Goal: Obtain resource: Obtain resource

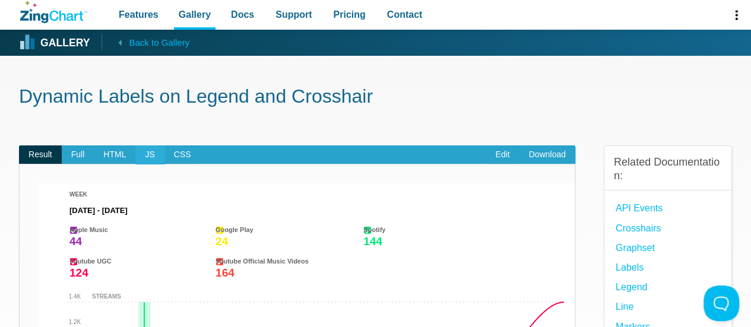
click at [135, 151] on span "JS" at bounding box center [149, 154] width 28 height 19
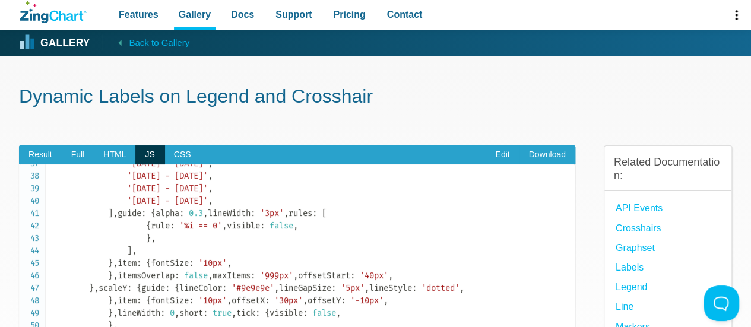
scroll to position [458, 0]
click at [56, 150] on span "Result" at bounding box center [40, 154] width 43 height 19
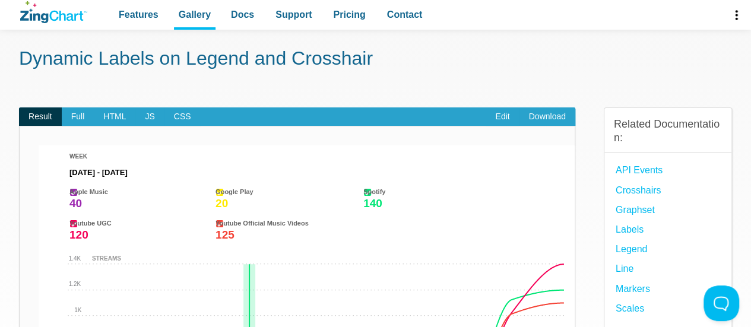
scroll to position [25, 0]
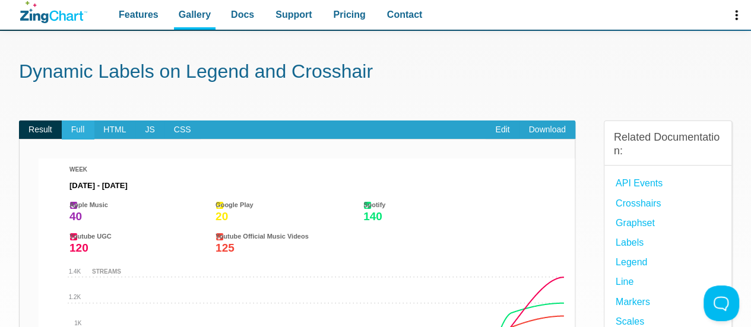
click at [83, 125] on span "Full" at bounding box center [78, 130] width 33 height 19
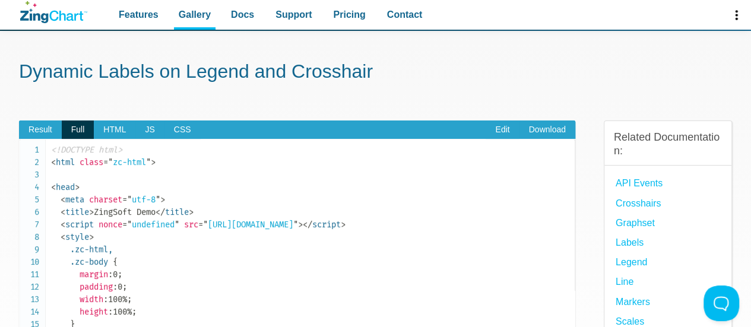
scroll to position [0, 0]
click at [45, 126] on span "Result" at bounding box center [40, 130] width 43 height 19
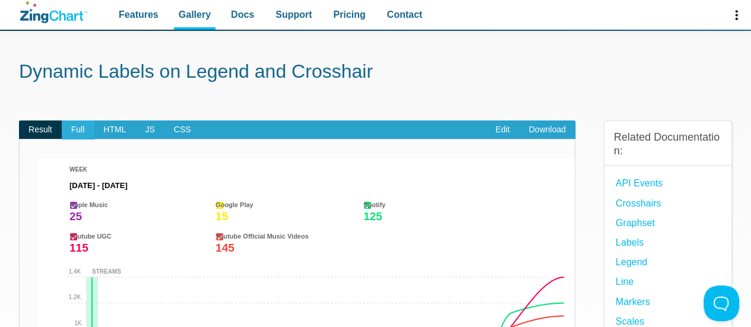
click at [78, 134] on span "Full" at bounding box center [78, 130] width 33 height 19
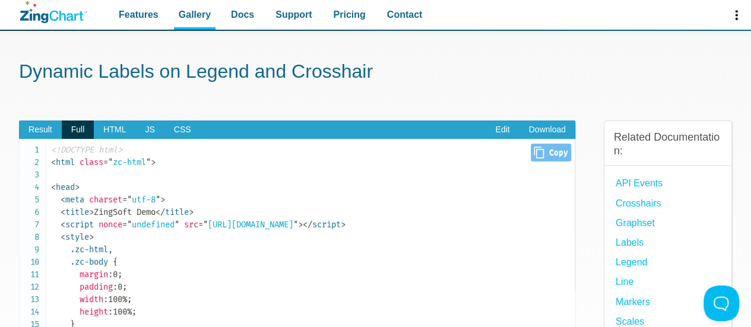
click at [275, 220] on span "= " [URL][DOMAIN_NAME] "" at bounding box center [248, 225] width 100 height 10
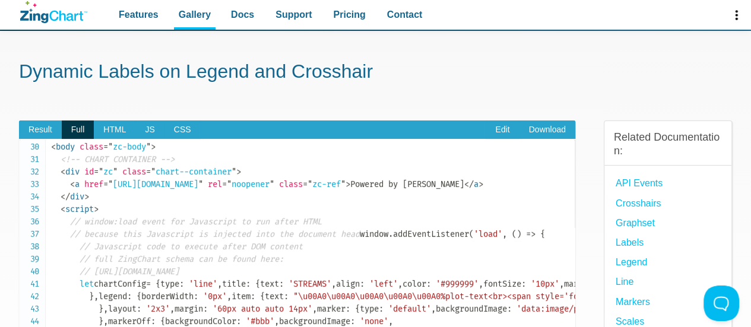
scroll to position [366, 0]
click at [48, 131] on span "Result" at bounding box center [40, 130] width 43 height 19
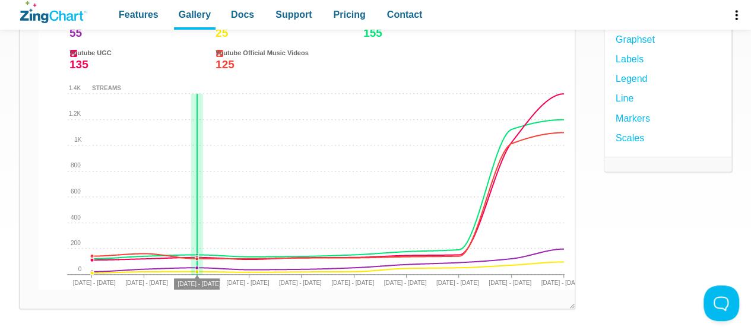
scroll to position [213, 0]
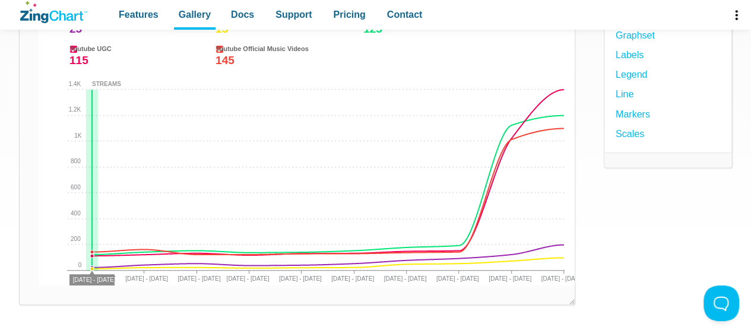
click at [55, 58] on div "App Content" at bounding box center [268, 41] width 442 height 68
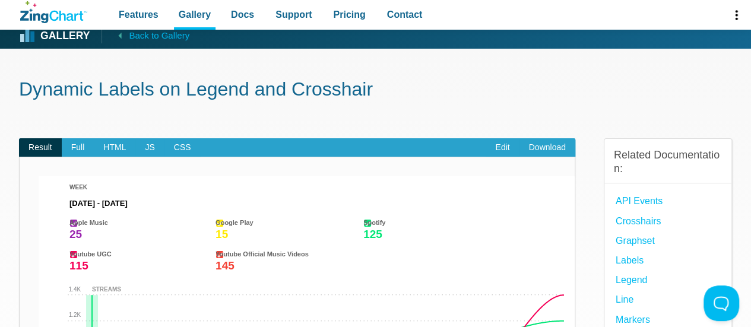
scroll to position [0, 0]
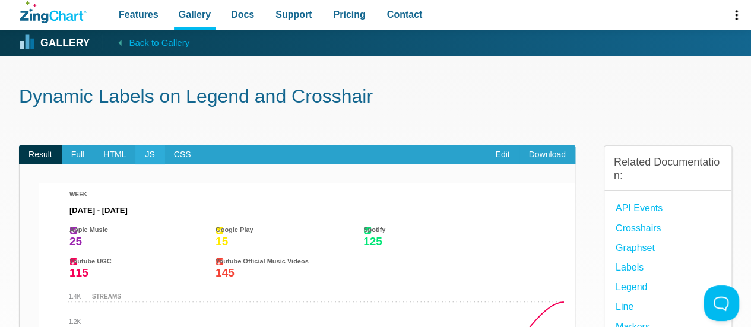
click at [153, 150] on span "JS" at bounding box center [149, 154] width 28 height 19
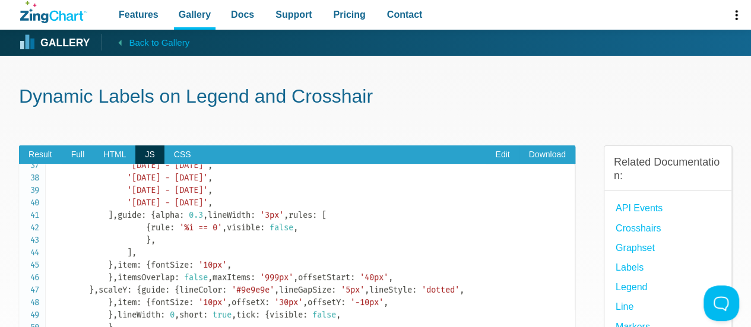
click at [460, 195] on code "// window:load event for Javascript to run after HTML // because this Javascrip…" at bounding box center [313, 296] width 524 height 1172
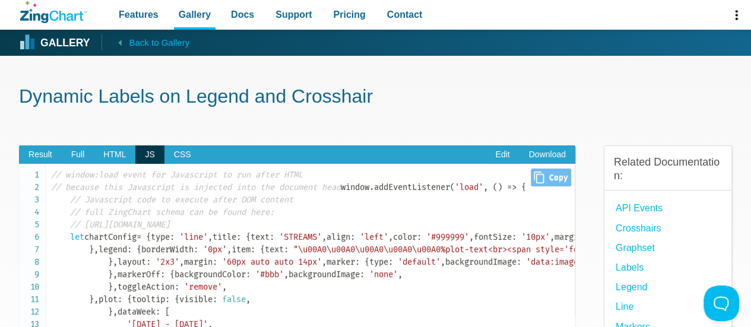
click at [550, 180] on span "Close Copy" at bounding box center [551, 178] width 40 height 18
click at [45, 156] on span "Result" at bounding box center [40, 154] width 43 height 19
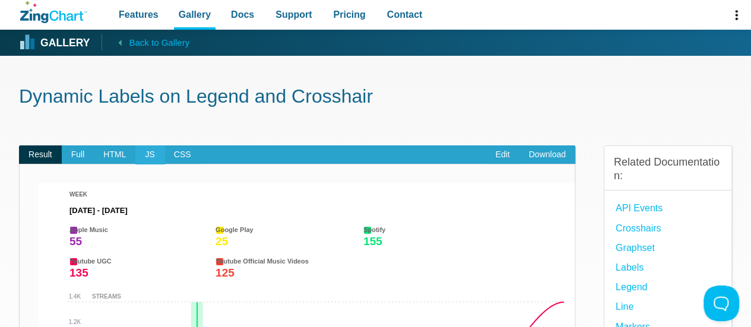
click at [151, 151] on span "JS" at bounding box center [149, 154] width 28 height 19
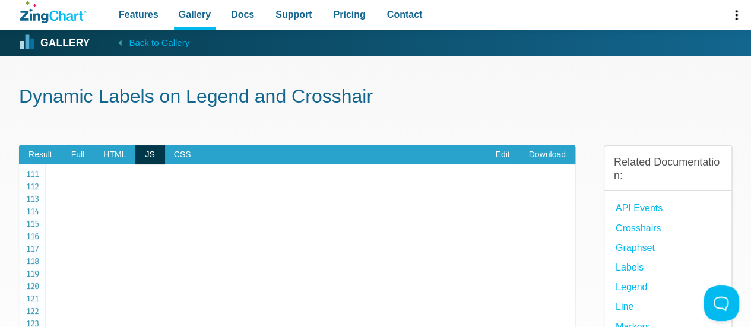
scroll to position [1373, 0]
click at [45, 150] on span "Result" at bounding box center [40, 154] width 43 height 19
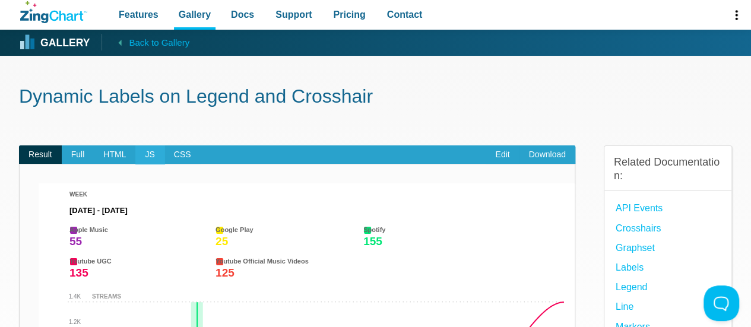
click at [147, 151] on span "JS" at bounding box center [149, 154] width 28 height 19
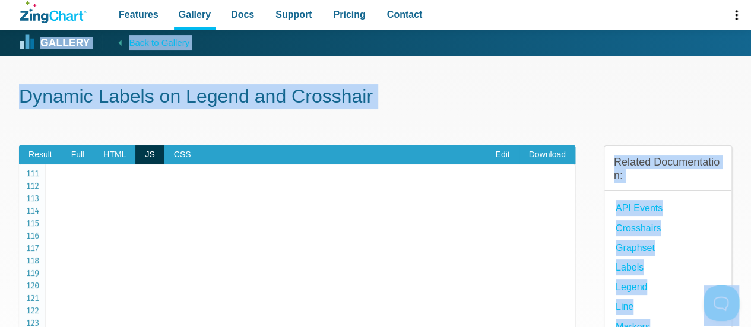
copy body "Loremip Dolo si Ametcon Adipisc Elitse do Eiusmo tem Incididun Utlabo Etdo MAGN…"
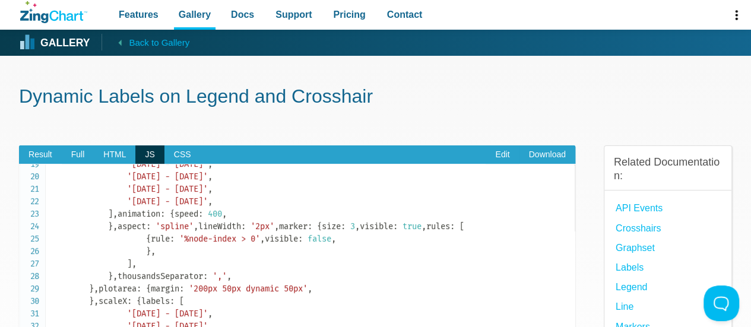
scroll to position [0, 0]
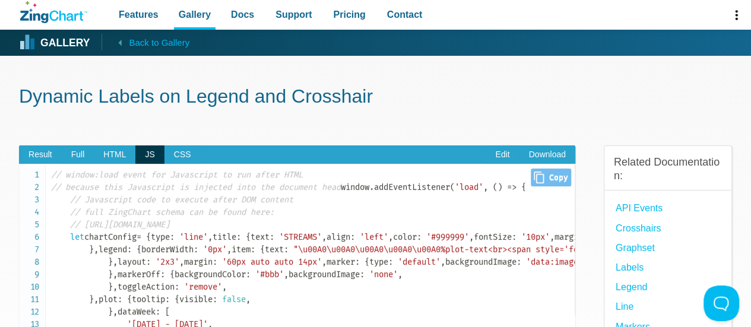
click at [554, 174] on span "Close Copy" at bounding box center [551, 178] width 40 height 18
type input "// window:load event for Javascript to run after HTML// because this Javascript…"
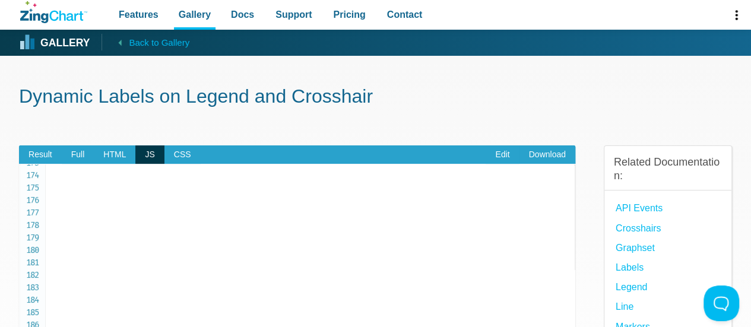
scroll to position [2168, 0]
drag, startPoint x: 374, startPoint y: 179, endPoint x: 171, endPoint y: 178, distance: 203.0
copy code "[ 15 , 24 , 25 , 20 , 23 , 25 , 50 , 55 , 75 , 100 ]"
click at [42, 155] on span "Result" at bounding box center [40, 154] width 43 height 19
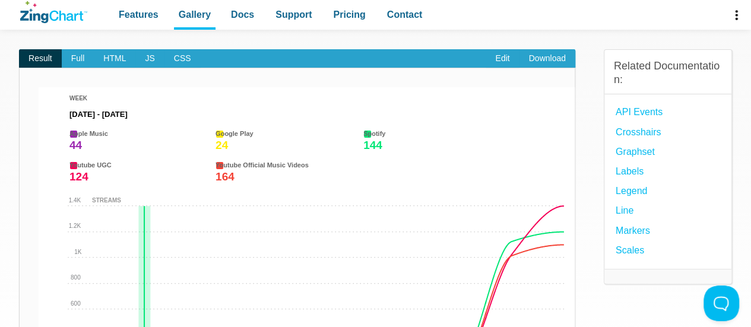
scroll to position [96, 0]
